Goal: Information Seeking & Learning: Learn about a topic

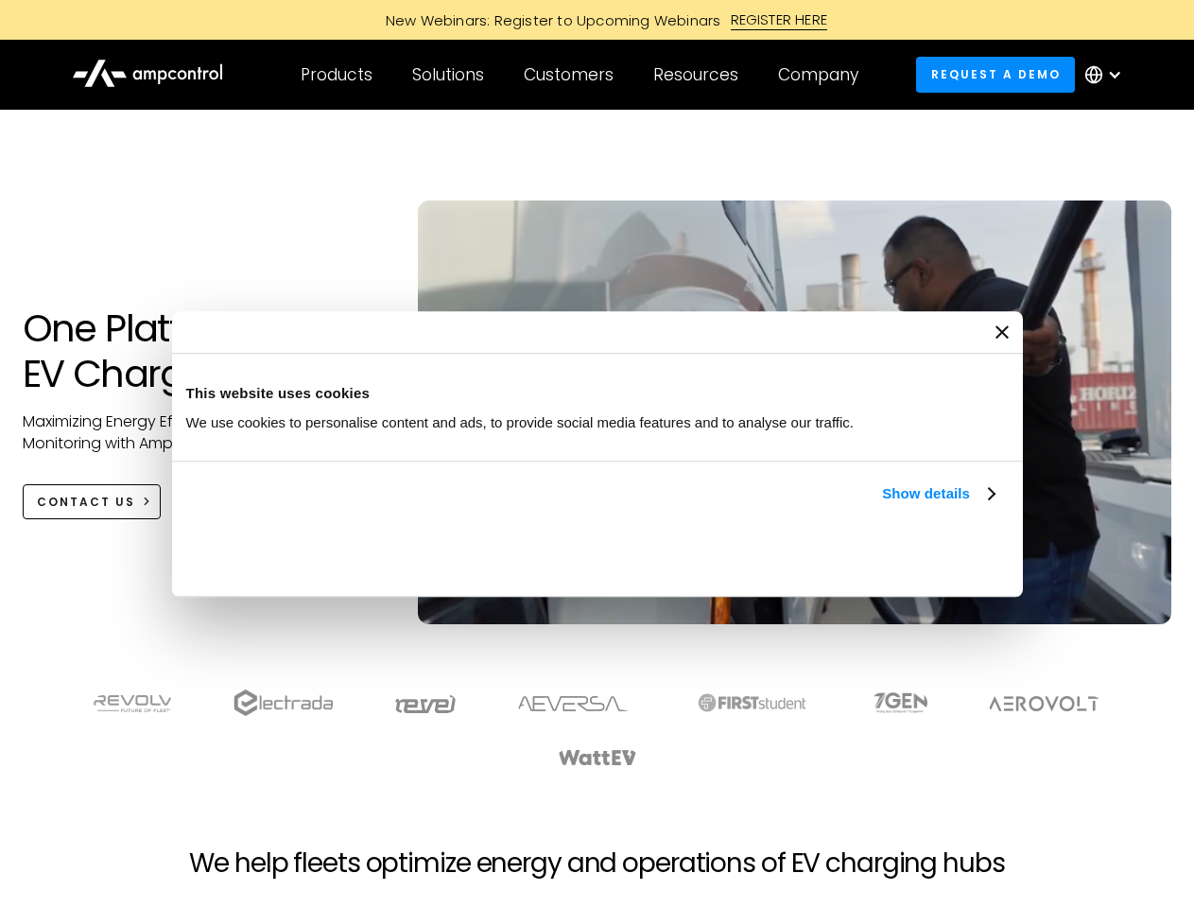
click at [882, 505] on link "Show details" at bounding box center [938, 493] width 112 height 23
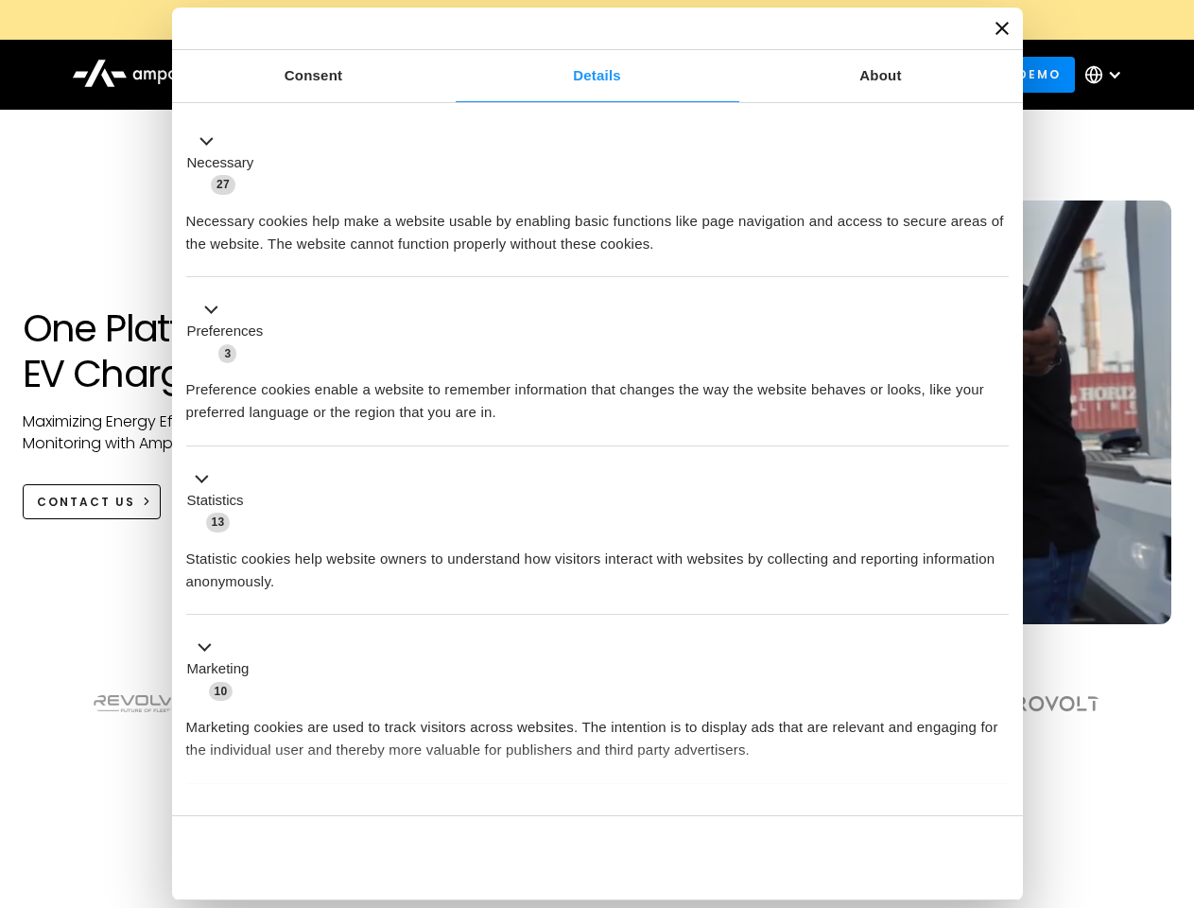
click at [997, 783] on ul "Necessary 27 Necessary cookies help make a website usable by enabling basic fun…" at bounding box center [597, 498] width 841 height 779
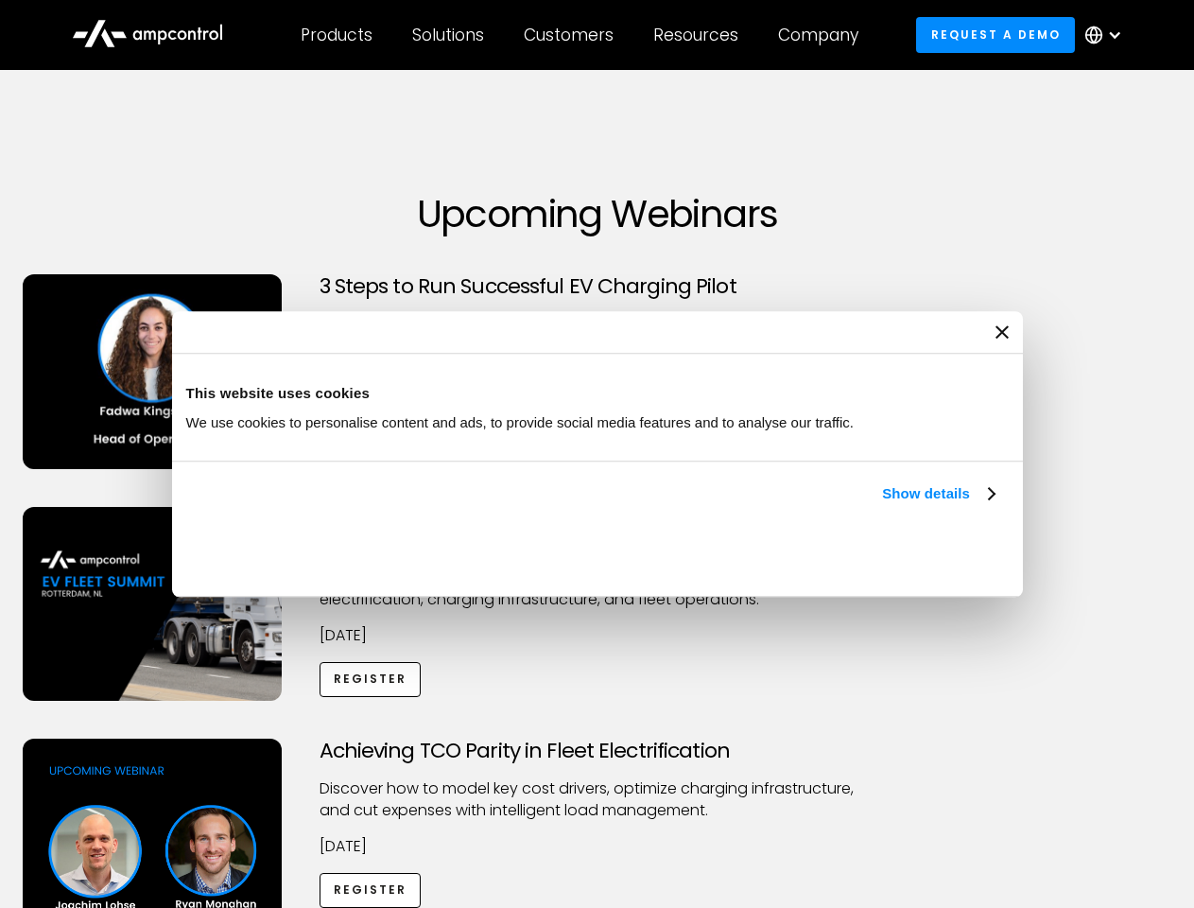
click at [882, 505] on link "Show details" at bounding box center [938, 493] width 112 height 23
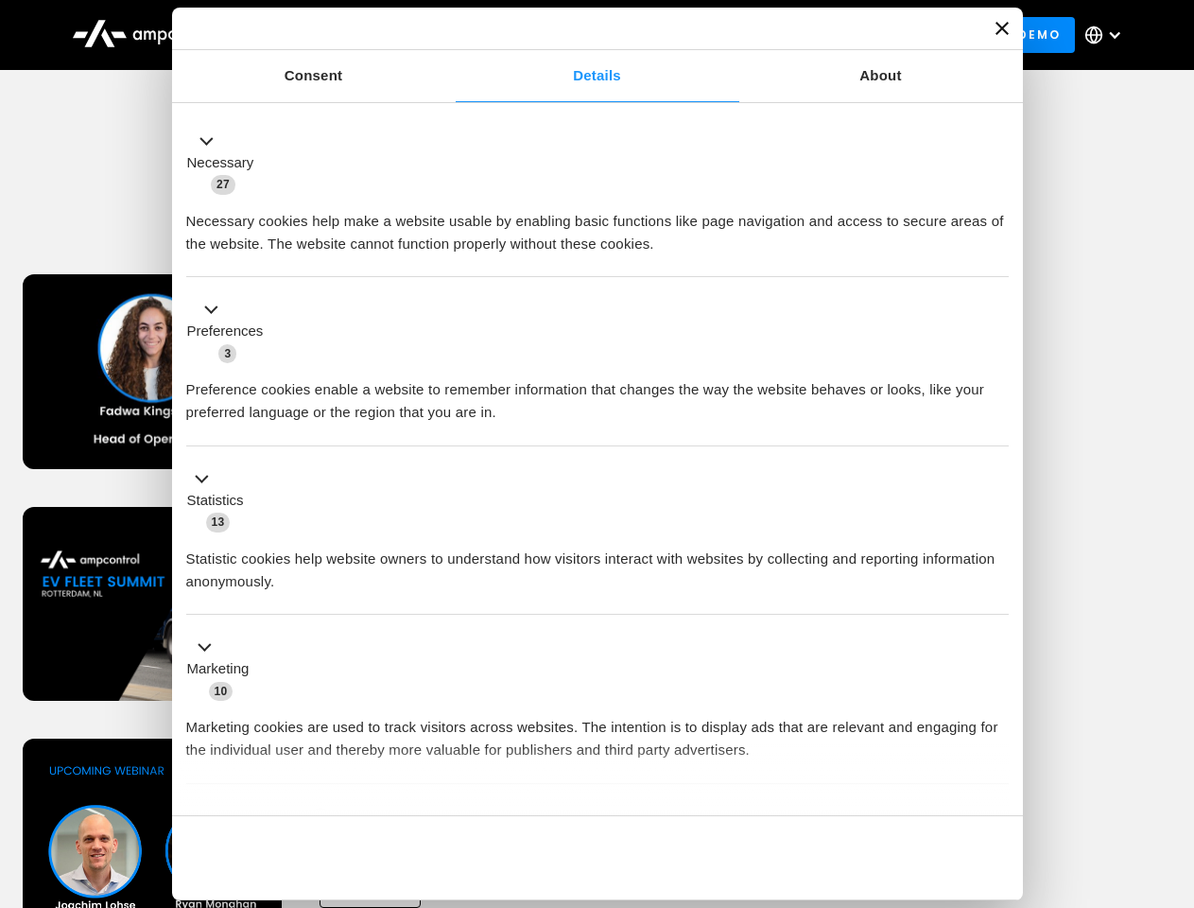
click at [997, 783] on ul "Necessary 27 Necessary cookies help make a website usable by enabling basic fun…" at bounding box center [597, 498] width 841 height 779
click at [1173, 762] on div "Achieving TCO Parity in Fleet Electrification Discover how to model key cost dr…" at bounding box center [598, 886] width 1188 height 297
click at [582, 35] on div "Customers" at bounding box center [569, 35] width 90 height 21
click at [336, 35] on div "Products" at bounding box center [337, 35] width 72 height 21
click at [449, 35] on div "Solutions" at bounding box center [448, 35] width 72 height 21
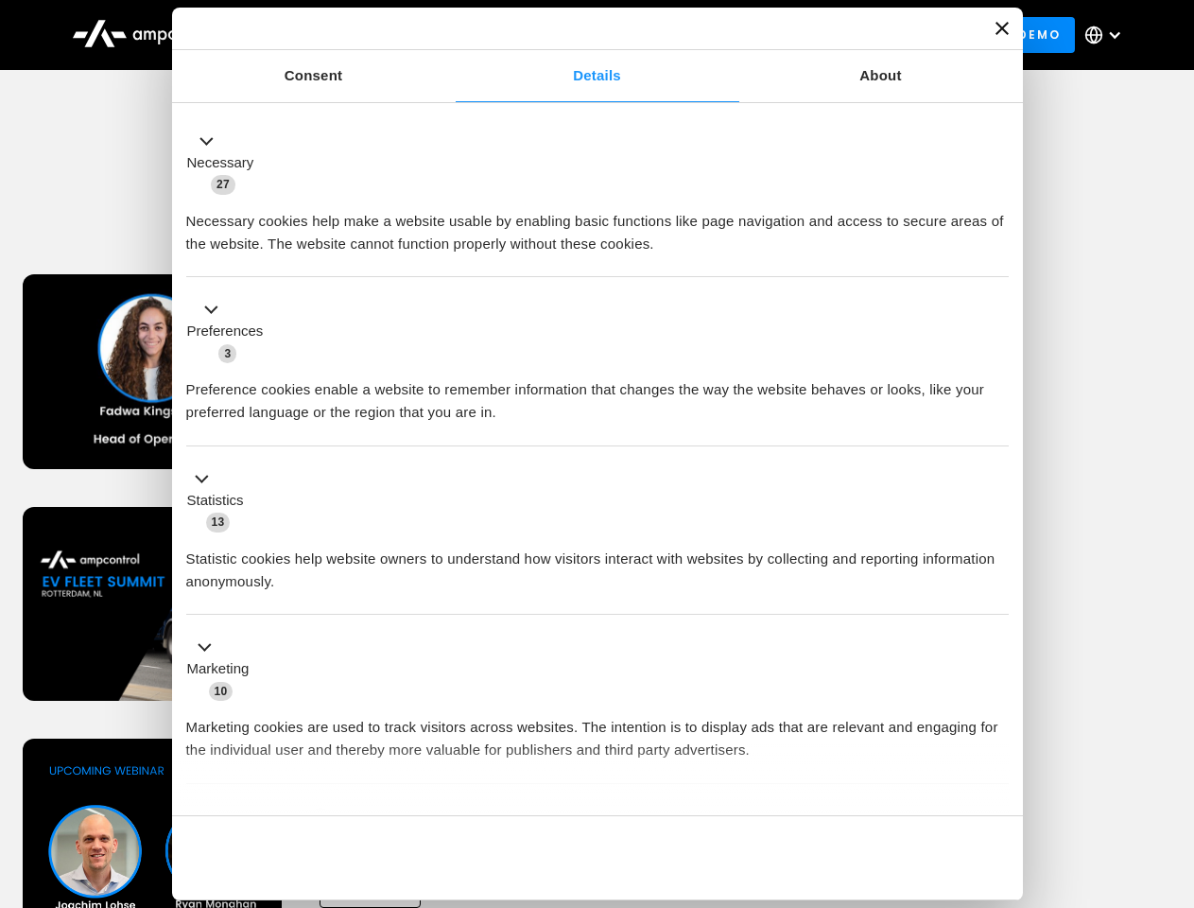
click at [572, 35] on div "Customers" at bounding box center [569, 35] width 90 height 21
click at [700, 35] on div "Resources" at bounding box center [695, 35] width 85 height 21
click at [825, 35] on div "Company" at bounding box center [818, 35] width 80 height 21
click at [1108, 35] on div at bounding box center [1114, 34] width 15 height 15
